Goal: Entertainment & Leisure: Consume media (video, audio)

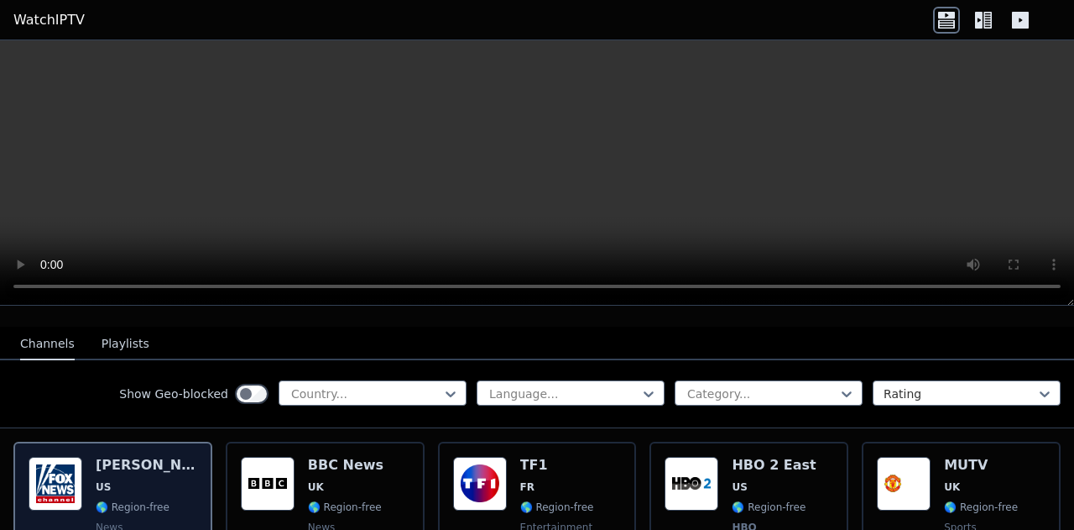
scroll to position [164, 0]
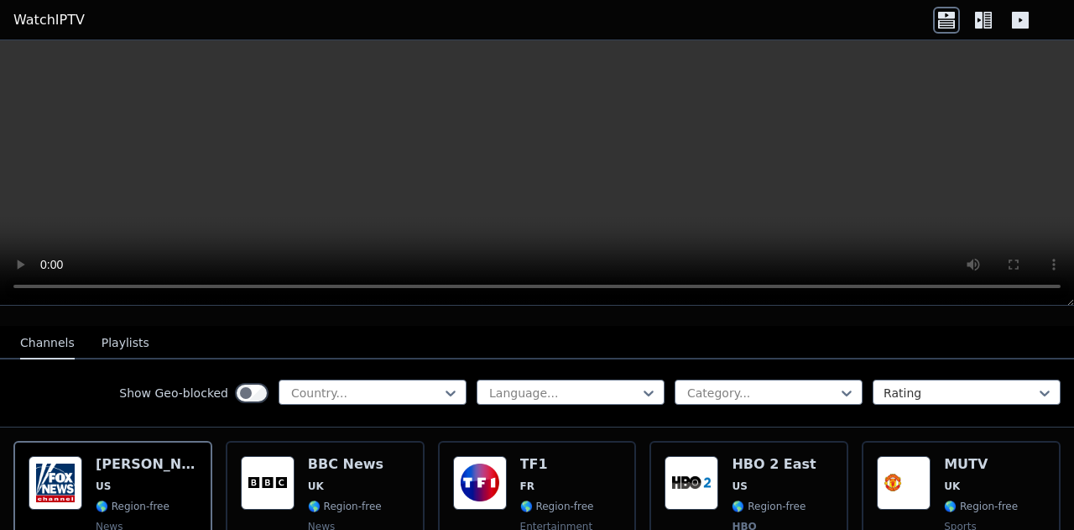
click at [927, 326] on nav "Channels Playlists" at bounding box center [537, 343] width 1074 height 34
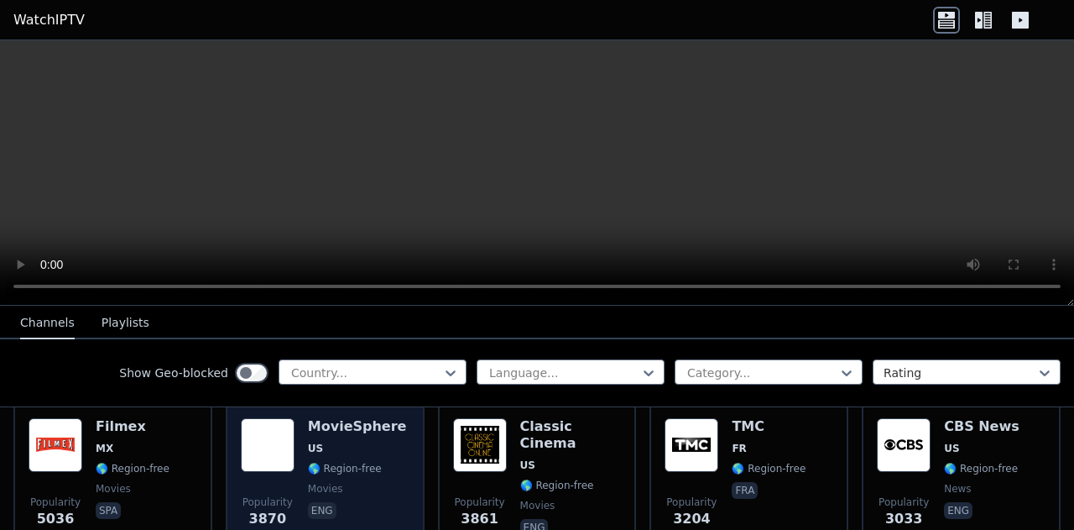
scroll to position [351, 0]
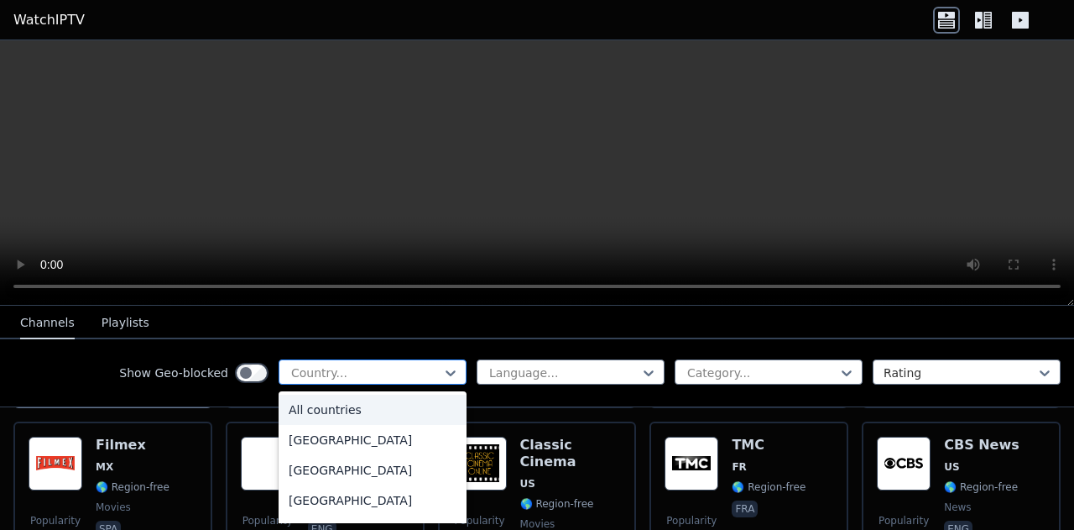
click at [361, 367] on div at bounding box center [366, 372] width 153 height 17
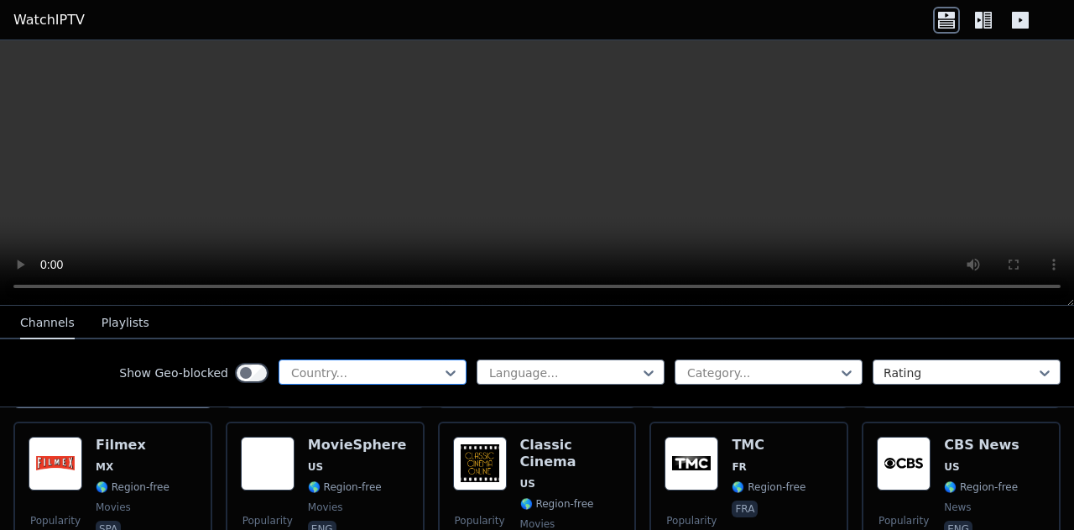
click at [361, 367] on div at bounding box center [366, 372] width 153 height 17
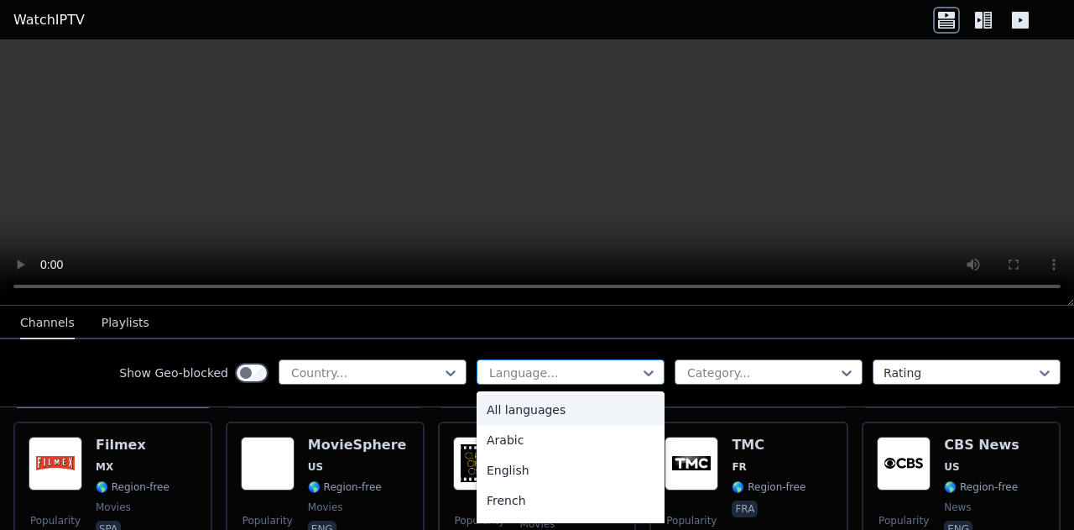
click at [555, 365] on div at bounding box center [564, 372] width 153 height 17
click at [530, 441] on div "Arabic" at bounding box center [571, 440] width 188 height 30
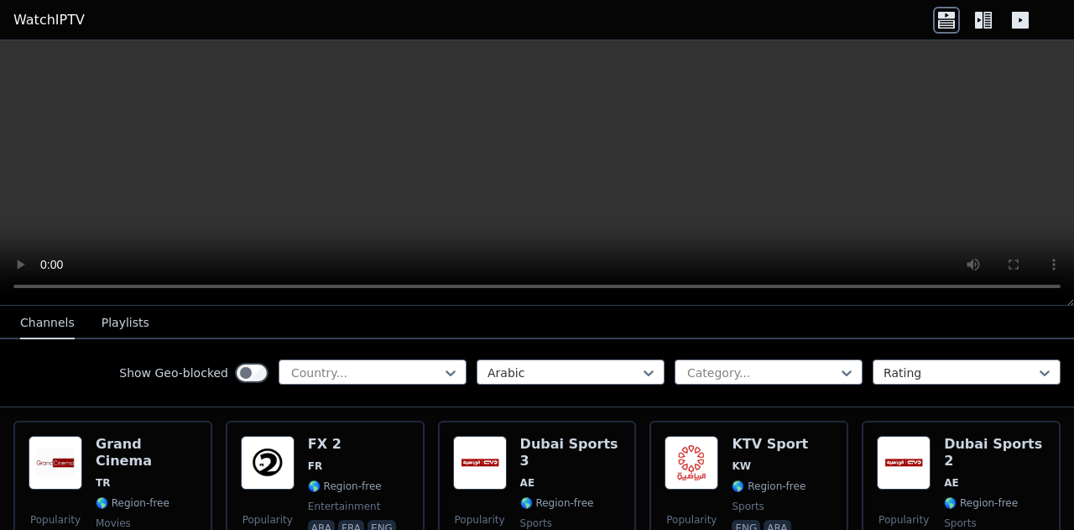
scroll to position [185, 0]
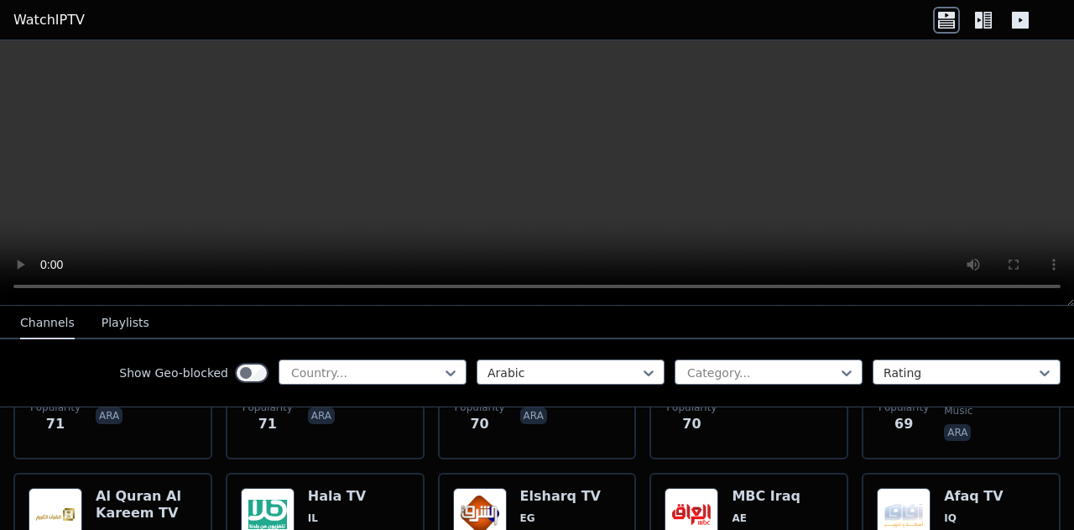
scroll to position [3121, 0]
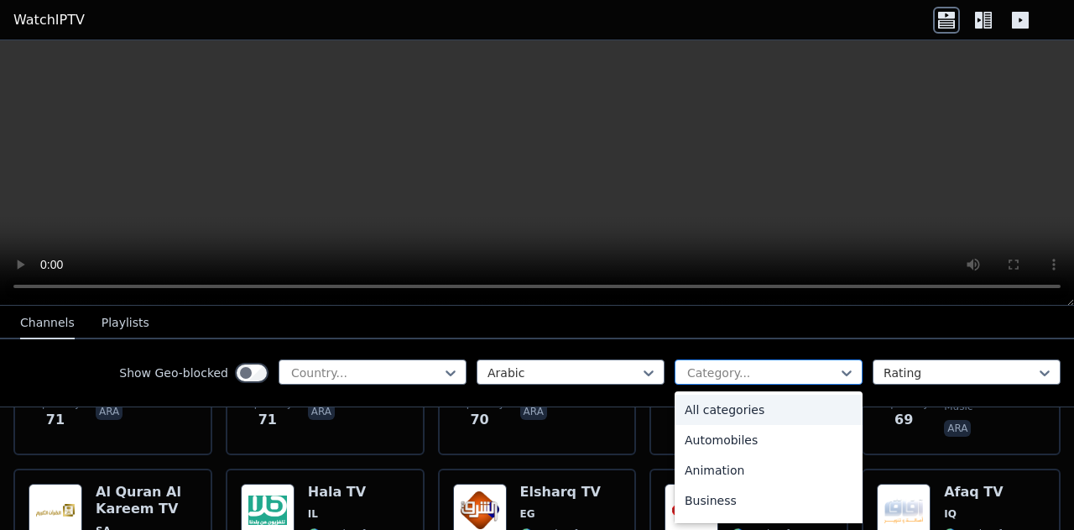
click at [733, 377] on div at bounding box center [762, 372] width 153 height 17
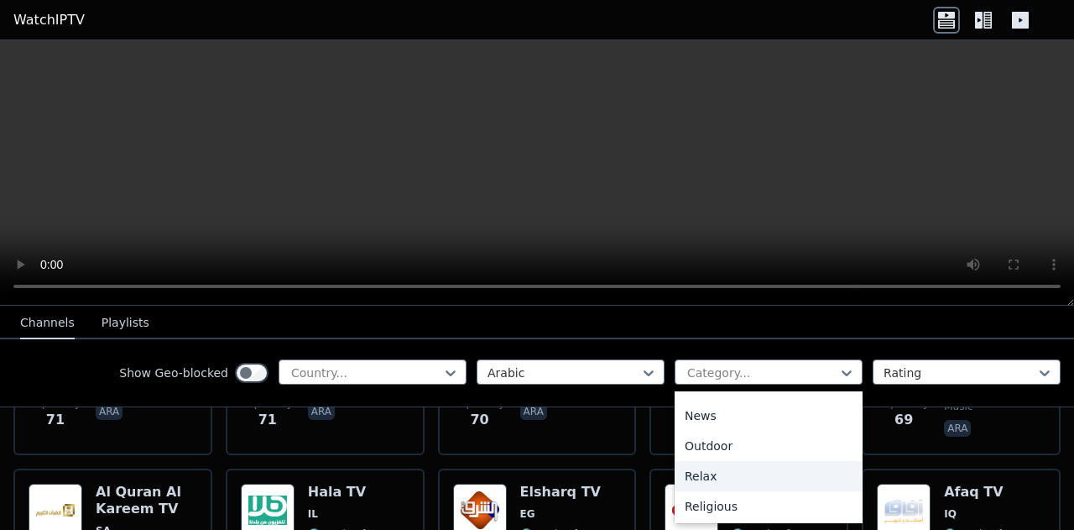
scroll to position [690, 0]
click at [713, 447] on div "Sports" at bounding box center [769, 445] width 188 height 30
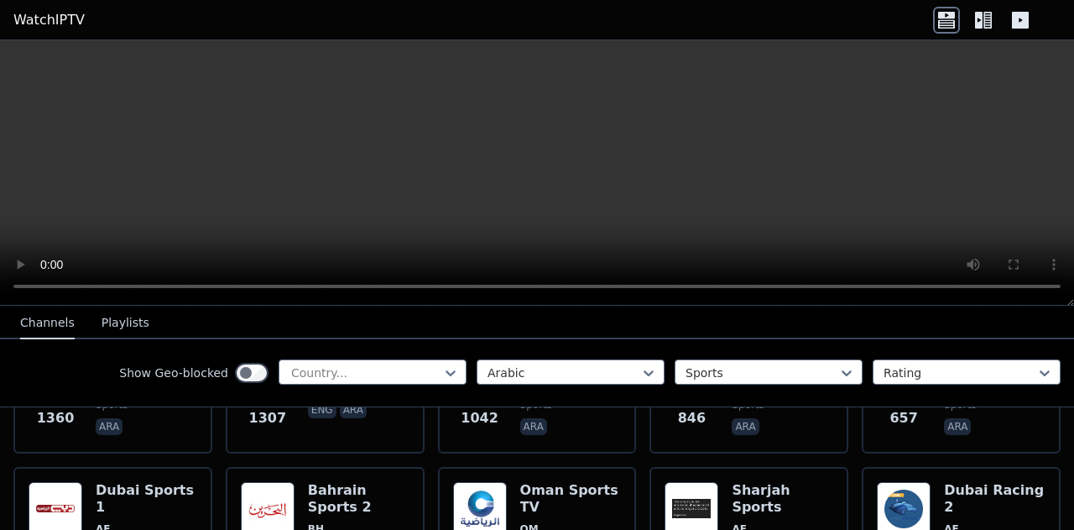
scroll to position [218, 0]
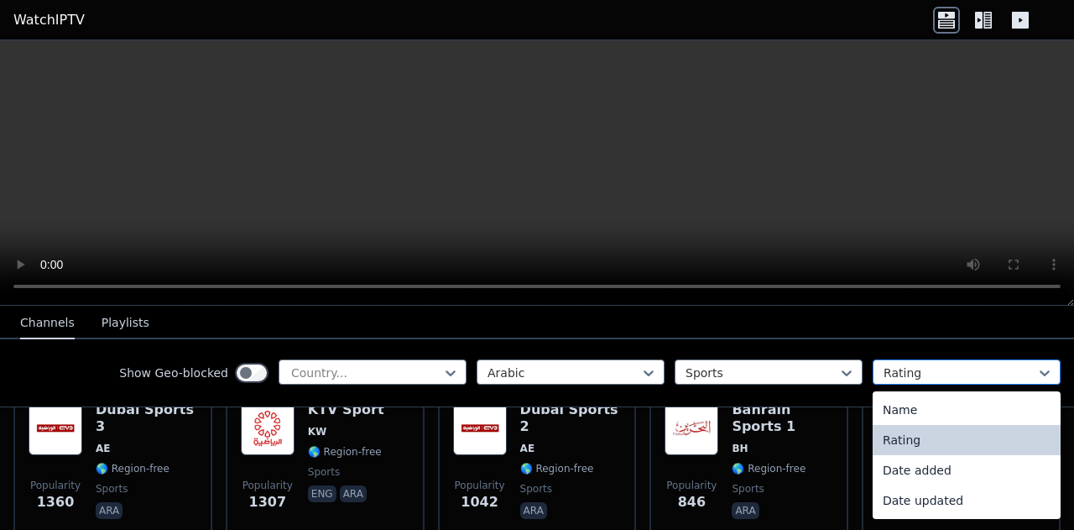
click at [920, 377] on div at bounding box center [960, 372] width 153 height 17
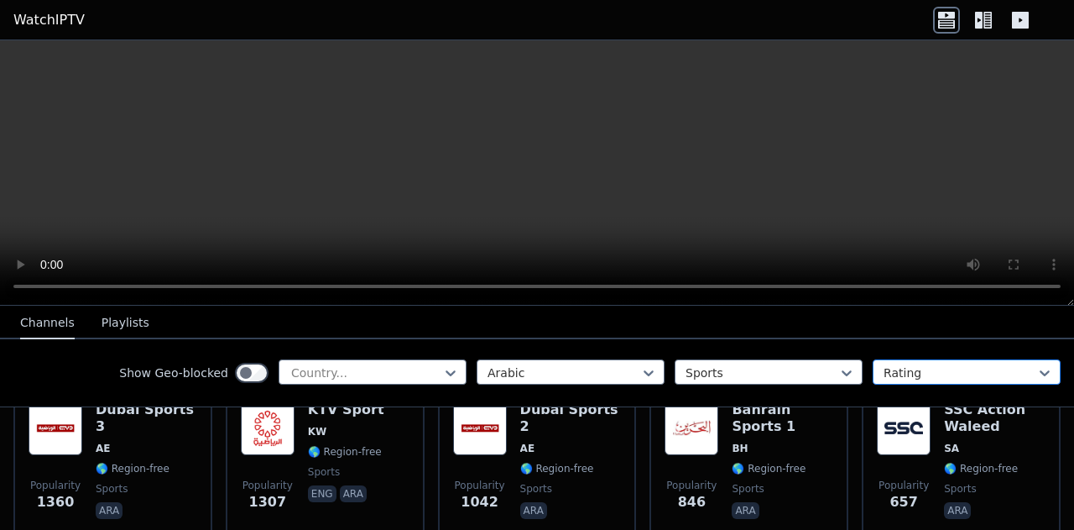
click at [920, 377] on div at bounding box center [960, 372] width 153 height 17
